Goal: Navigation & Orientation: Find specific page/section

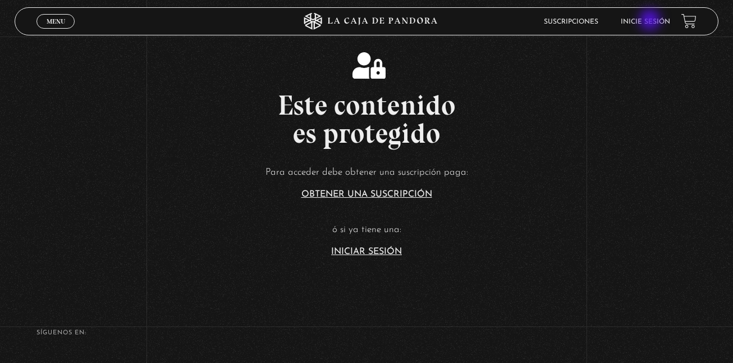
click at [651, 21] on link "Inicie sesión" at bounding box center [645, 22] width 49 height 7
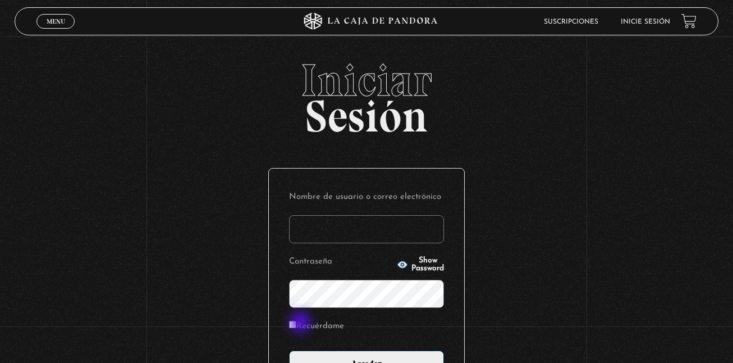
type input "[EMAIL_ADDRESS][DOMAIN_NAME]"
click at [296, 325] on input "Recuérdame" at bounding box center [292, 323] width 7 height 7
checkbox input "true"
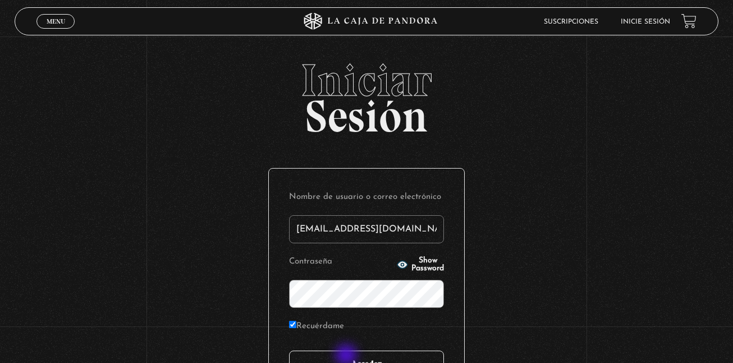
click at [347, 356] on input "Acceder" at bounding box center [366, 364] width 155 height 28
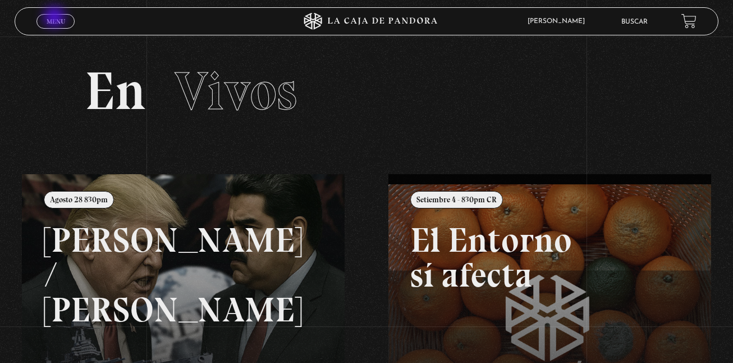
click at [56, 18] on span "Menu" at bounding box center [56, 21] width 19 height 7
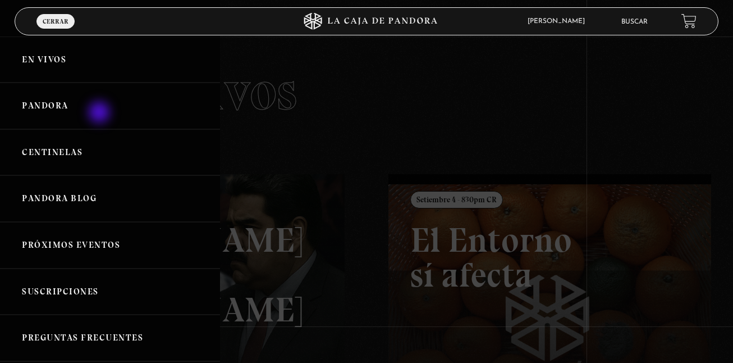
click at [100, 113] on link "Pandora" at bounding box center [110, 105] width 220 height 47
